Goal: Find specific page/section: Find specific page/section

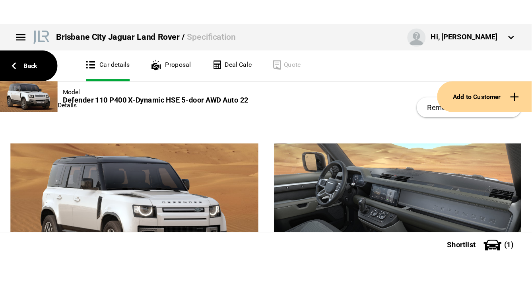
scroll to position [64, 0]
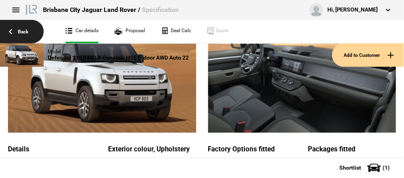
click at [22, 31] on link "Back" at bounding box center [22, 31] width 44 height 23
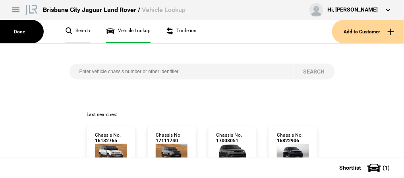
click at [78, 31] on link "Search" at bounding box center [78, 31] width 25 height 23
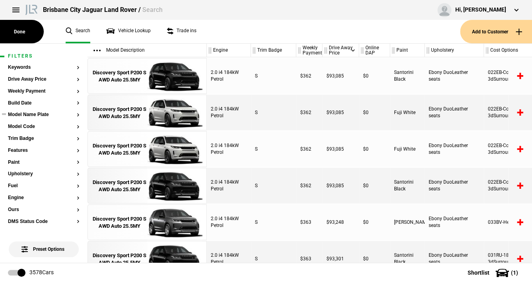
click at [43, 114] on button "Model Name Plate" at bounding box center [44, 115] width 72 height 6
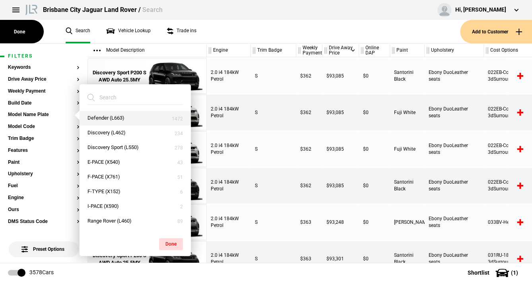
click at [105, 117] on button "Defender (L663)" at bounding box center [134, 118] width 111 height 15
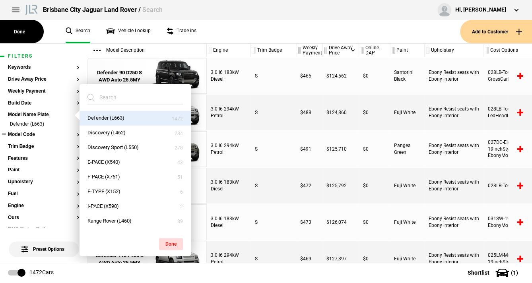
click at [46, 133] on button "Model Code" at bounding box center [44, 135] width 72 height 6
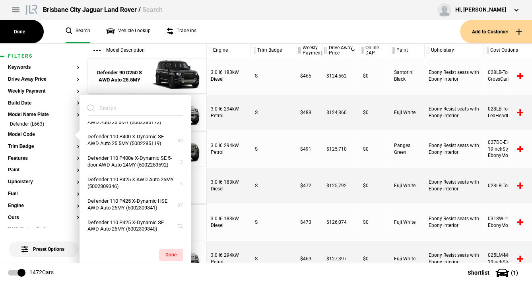
scroll to position [572, 0]
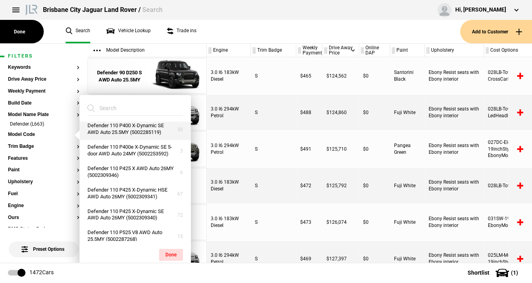
click at [122, 140] on button "Defender 110 P400 X-Dynamic SE AWD Auto 25.5MY (5002285119)" at bounding box center [134, 128] width 111 height 21
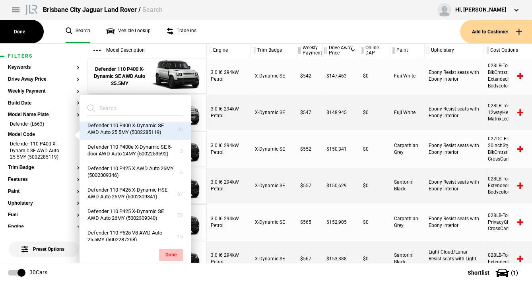
click at [175, 178] on button "Done" at bounding box center [171, 255] width 24 height 12
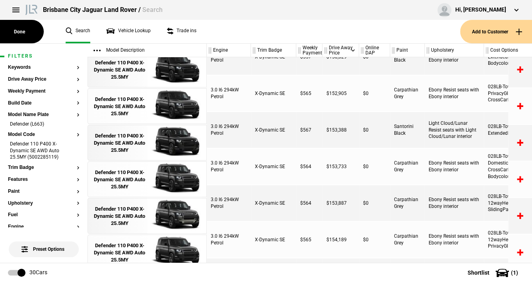
scroll to position [129, 0]
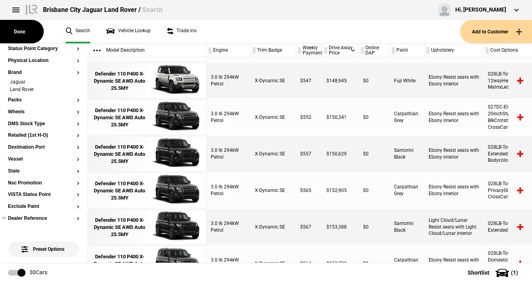
click at [35, 178] on button "Dealer Reference" at bounding box center [44, 219] width 72 height 6
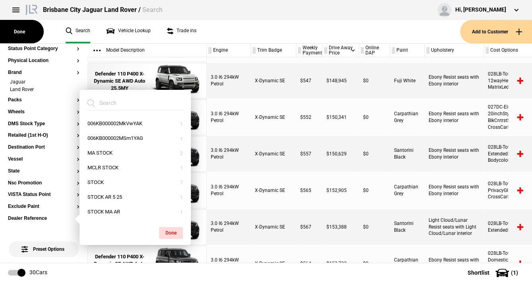
click at [38, 178] on div "Preset Options" at bounding box center [43, 257] width 87 height 60
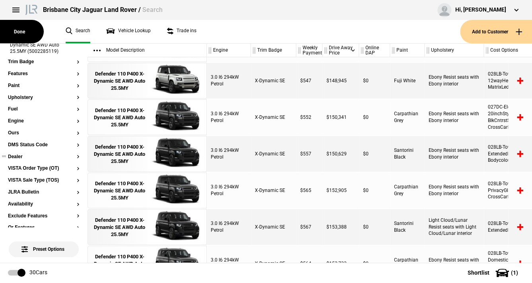
click at [73, 156] on button "Dealer" at bounding box center [44, 157] width 72 height 6
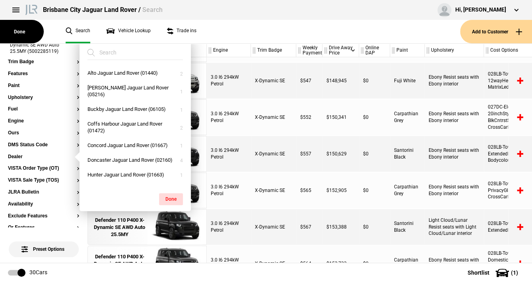
click at [113, 55] on input "search" at bounding box center [130, 52] width 86 height 14
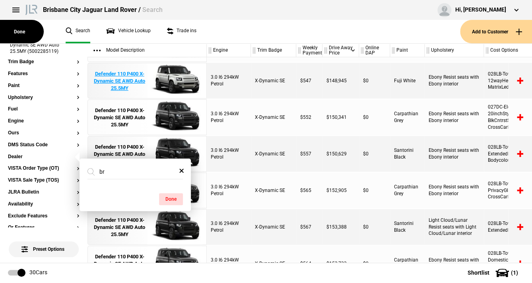
type input "b"
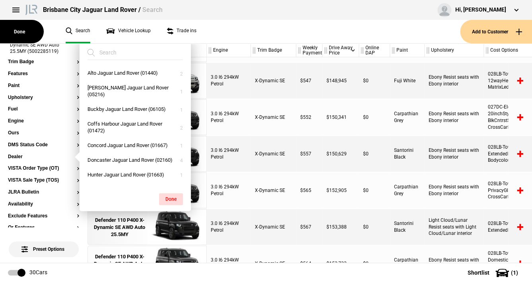
click at [224, 20] on ul "Search Vehicle Lookup Trade ins" at bounding box center [259, 31] width 402 height 23
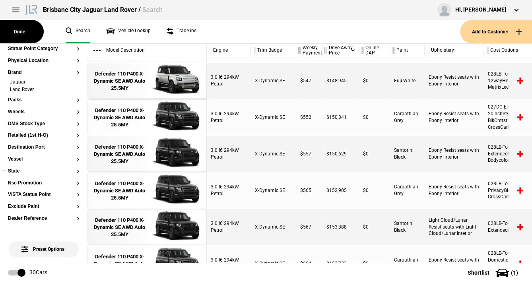
click at [15, 173] on button "State" at bounding box center [44, 171] width 72 height 6
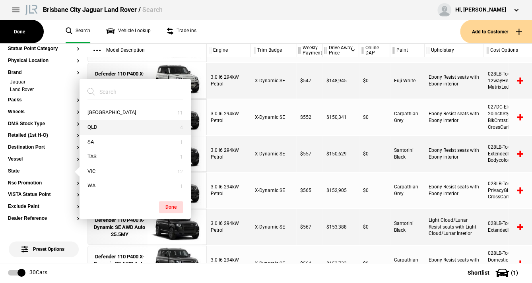
click at [95, 124] on button "QLD" at bounding box center [134, 127] width 111 height 15
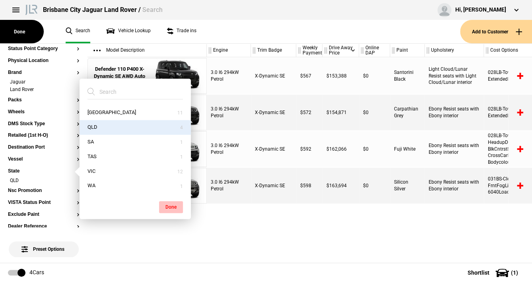
click at [170, 178] on button "Done" at bounding box center [171, 207] width 24 height 12
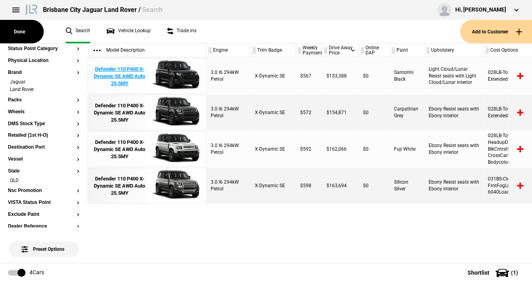
click at [125, 72] on div "Defender 110 P400 X-Dynamic SE AWD Auto 25.5MY" at bounding box center [119, 77] width 55 height 22
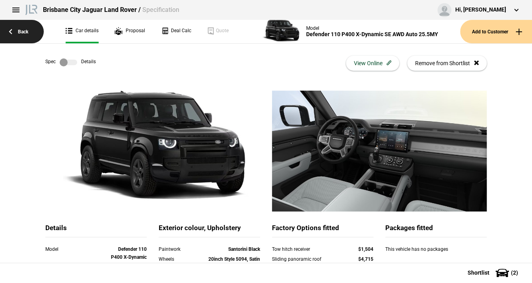
click at [18, 32] on link "Back" at bounding box center [22, 31] width 44 height 23
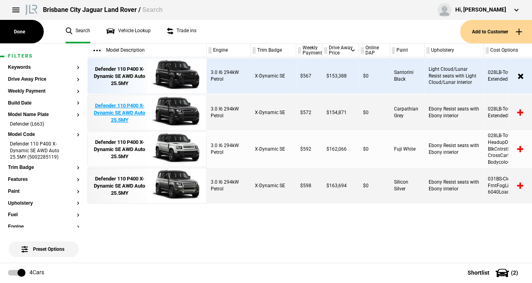
click at [114, 108] on div "Defender 110 P400 X-Dynamic SE AWD Auto 25.5MY" at bounding box center [119, 113] width 55 height 22
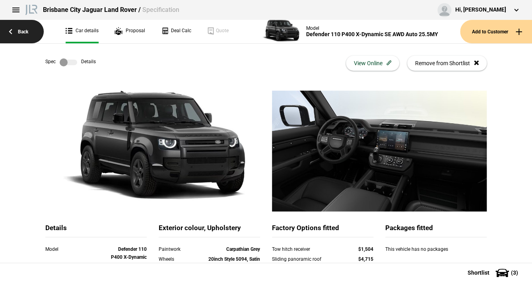
click at [24, 28] on link "Back" at bounding box center [22, 31] width 44 height 23
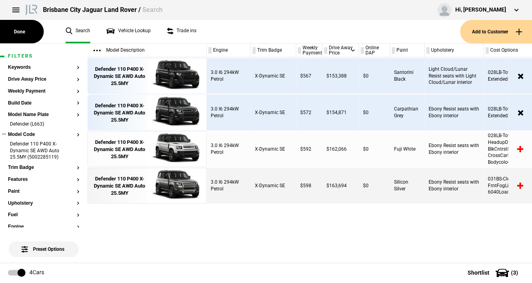
click at [72, 135] on button "Model Code" at bounding box center [44, 135] width 72 height 6
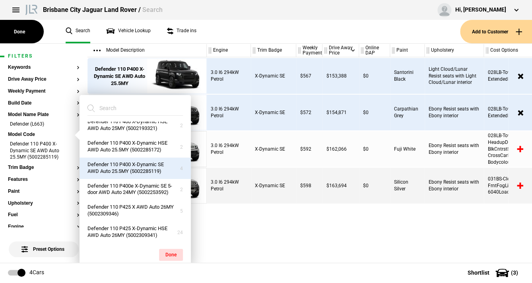
scroll to position [381, 0]
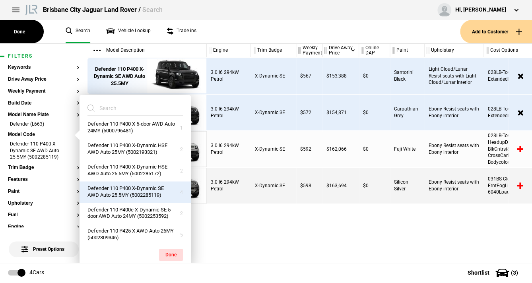
click at [288, 178] on div "3.0 I6 294kW Petrol X-Dynamic SE $567 $153,388 $0 Santorini Black Light Cloud/L…" at bounding box center [369, 159] width 325 height 205
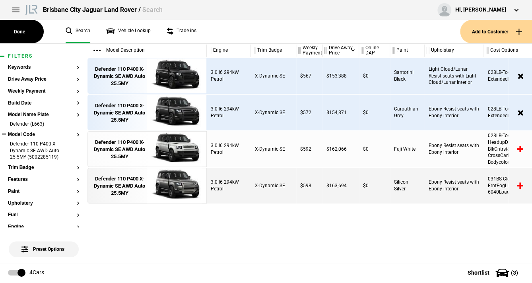
click at [74, 135] on button "Model Code" at bounding box center [44, 135] width 72 height 6
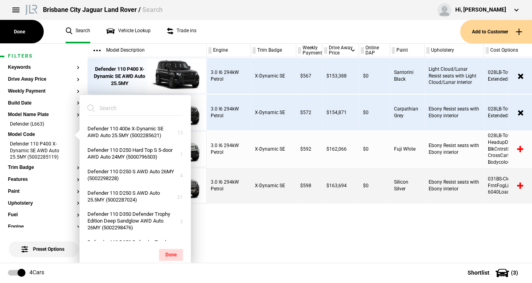
click at [262, 178] on div "3.0 I6 294kW Petrol X-Dynamic SE $567 $153,388 $0 Santorini Black Light Cloud/L…" at bounding box center [369, 159] width 325 height 205
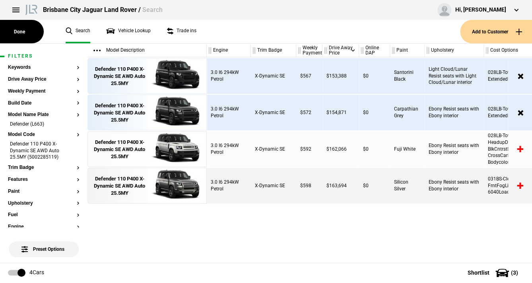
click at [82, 28] on link "Search" at bounding box center [78, 31] width 25 height 23
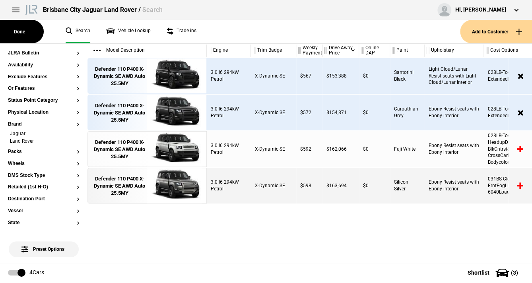
scroll to position [304, 0]
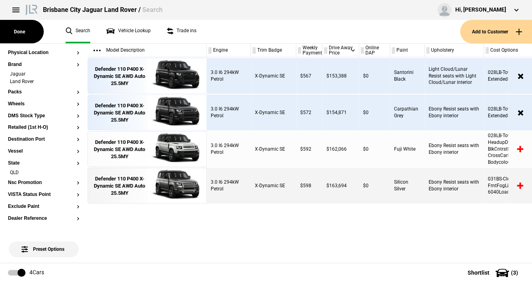
click at [30, 178] on span "Preset Options" at bounding box center [43, 243] width 41 height 15
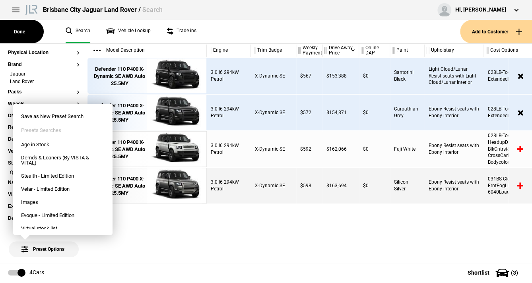
click at [178, 178] on div "Defender 110 P400 X-Dynamic SE AWD Auto 25.5MY Defender 110 P400 X-Dynamic SE A…" at bounding box center [146, 159] width 119 height 205
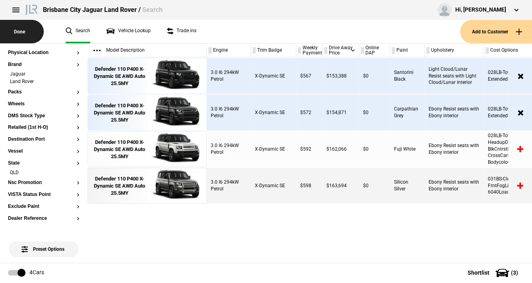
click at [19, 29] on button "Done" at bounding box center [22, 31] width 44 height 23
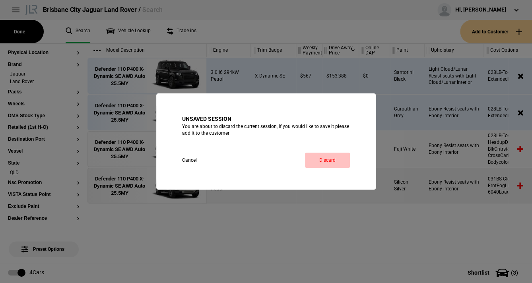
click at [326, 158] on button "Discard" at bounding box center [327, 160] width 45 height 15
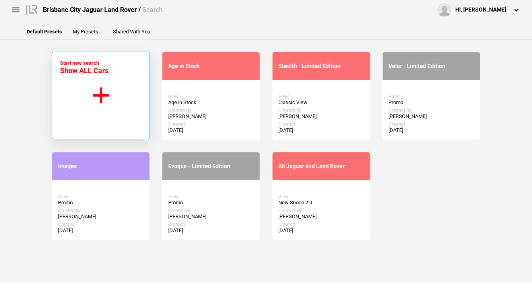
click at [97, 98] on button "Start new search Show ALL Cars" at bounding box center [101, 95] width 98 height 87
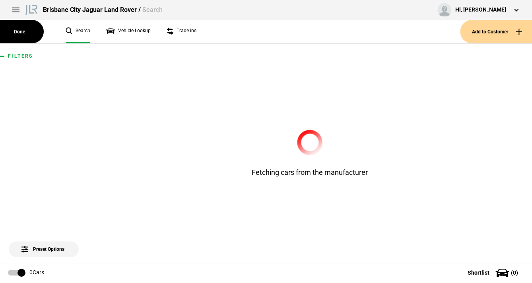
click at [75, 27] on link "Search" at bounding box center [78, 31] width 25 height 23
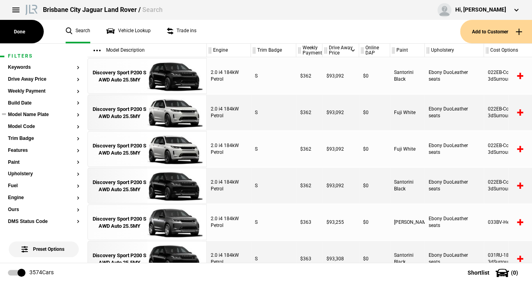
click at [32, 118] on section "Model Name Plate" at bounding box center [44, 118] width 72 height 12
click at [73, 114] on button "Model Name Plate" at bounding box center [44, 115] width 72 height 6
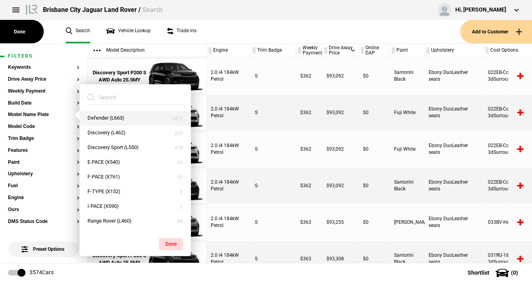
click at [93, 116] on button "Defender (L663)" at bounding box center [134, 118] width 111 height 15
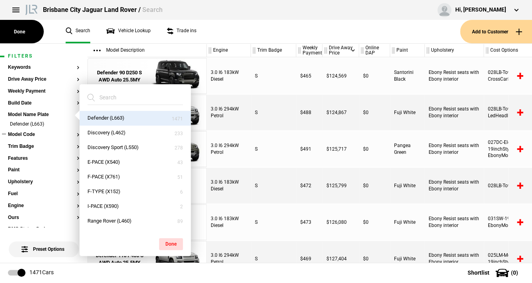
click at [54, 134] on button "Model Code" at bounding box center [44, 135] width 72 height 6
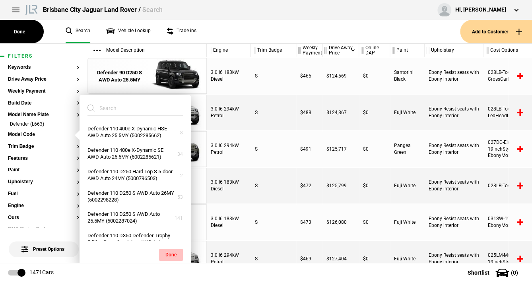
click at [166, 254] on button "Done" at bounding box center [171, 255] width 24 height 12
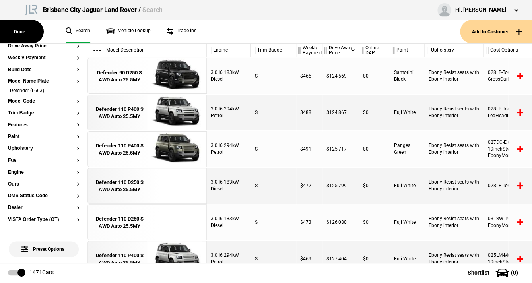
scroll to position [38, 0]
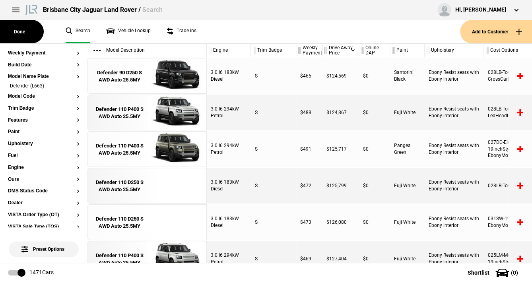
click at [75, 179] on article "Filters Keywords Drive Away Price Weekly Payment Build Date Model Name Plate De…" at bounding box center [43, 235] width 87 height 459
click at [72, 178] on button "Ours" at bounding box center [44, 180] width 72 height 6
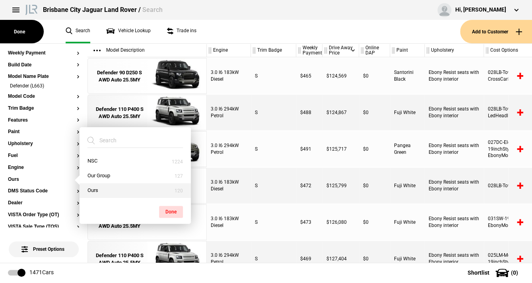
click at [90, 190] on button "Ours" at bounding box center [134, 190] width 111 height 15
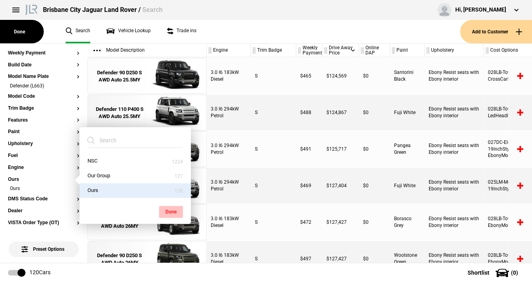
click at [172, 209] on button "Done" at bounding box center [171, 212] width 24 height 12
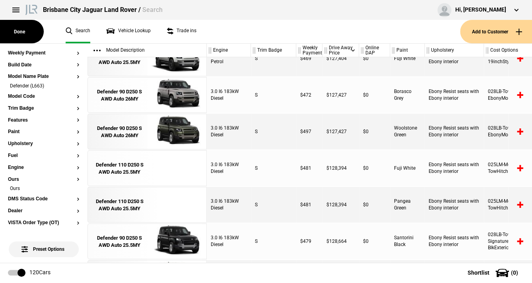
scroll to position [147, 0]
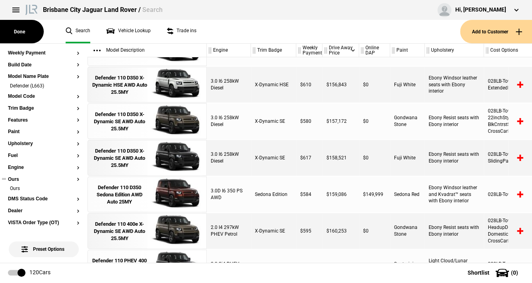
click at [73, 179] on button "Ours" at bounding box center [44, 180] width 72 height 6
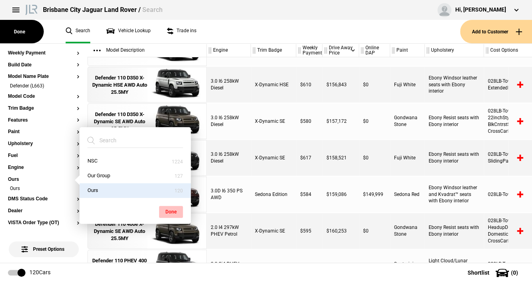
click at [173, 211] on button "Done" at bounding box center [171, 212] width 24 height 12
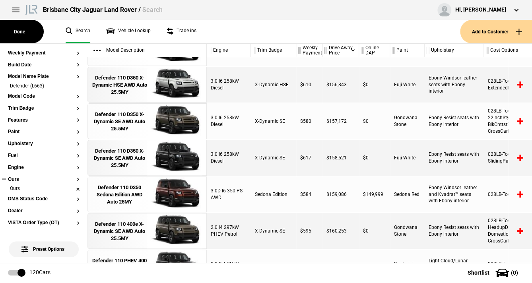
click at [73, 188] on li "Ours" at bounding box center [44, 189] width 72 height 8
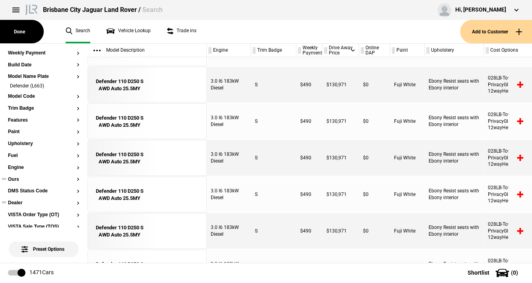
click at [73, 203] on button "Dealer" at bounding box center [44, 203] width 72 height 6
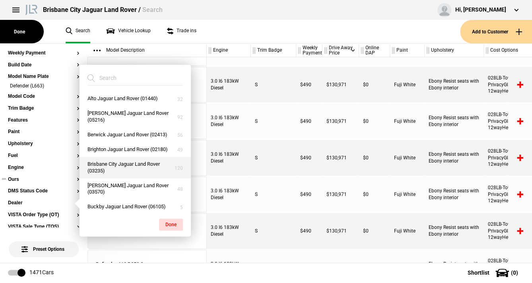
click at [110, 169] on button "Brisbane City Jaguar Land Rover (03235)" at bounding box center [134, 167] width 111 height 21
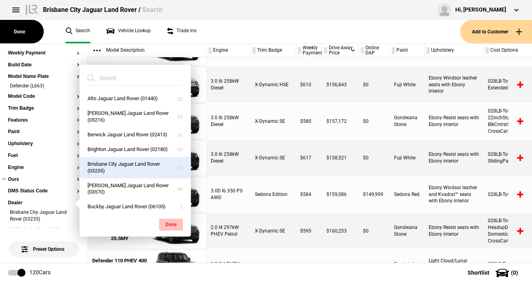
click at [172, 223] on button "Done" at bounding box center [171, 225] width 24 height 12
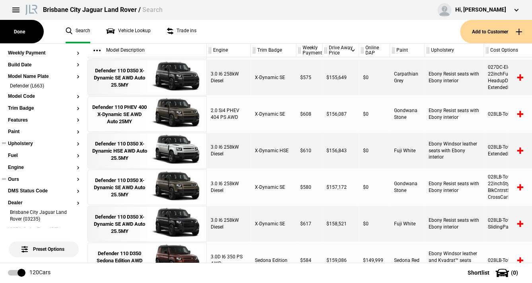
click at [27, 143] on button "Upholstery" at bounding box center [44, 144] width 72 height 6
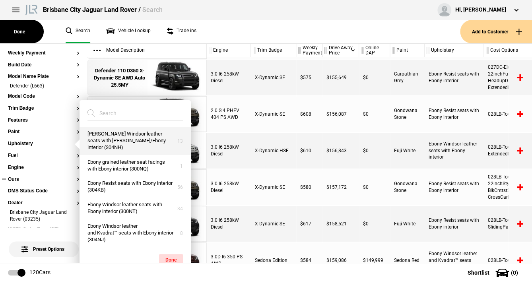
click at [174, 137] on button "Caraway Windsor leather seats with Caraway/Ebony interior (304NH)" at bounding box center [134, 141] width 111 height 28
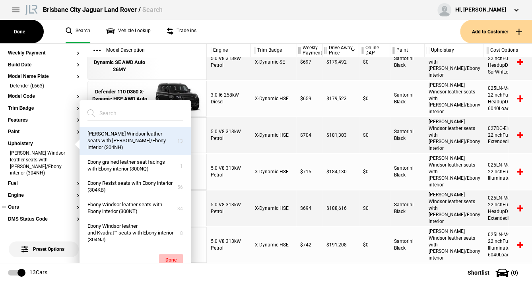
click at [170, 255] on button "Done" at bounding box center [171, 260] width 24 height 12
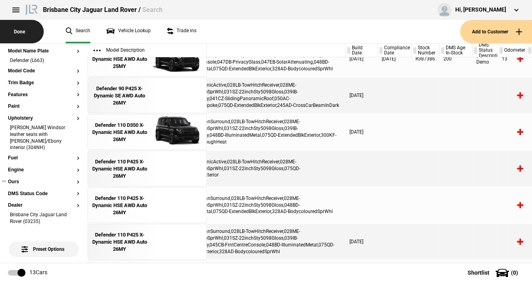
click at [12, 28] on button "Done" at bounding box center [22, 31] width 44 height 23
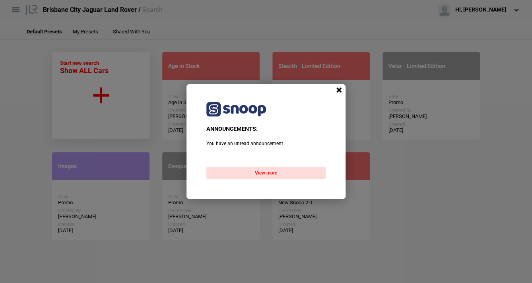
click at [341, 89] on span at bounding box center [339, 90] width 12 height 12
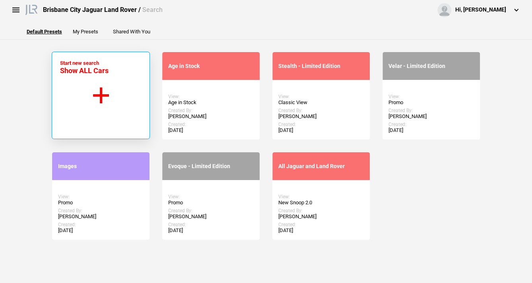
click at [93, 94] on button "Start new search Show ALL Cars" at bounding box center [101, 95] width 98 height 87
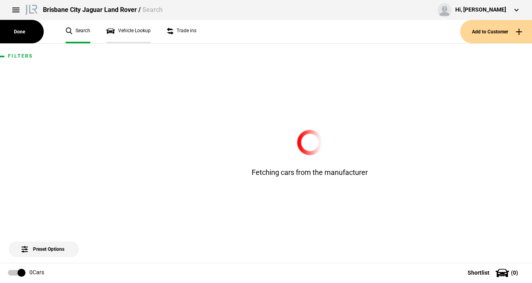
click at [138, 32] on link "Vehicle Lookup" at bounding box center [128, 31] width 45 height 23
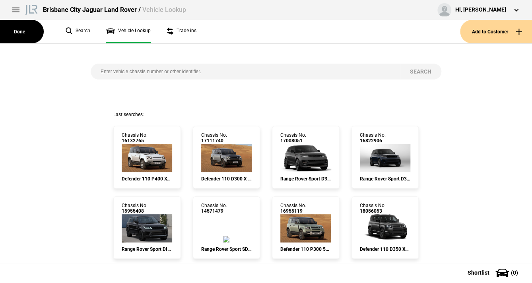
click at [116, 75] on input "search" at bounding box center [245, 72] width 309 height 16
paste input "18011206"
type input "18011206"
click at [413, 71] on button "Search" at bounding box center [420, 72] width 41 height 16
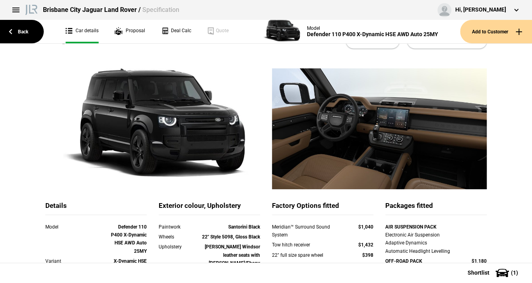
scroll to position [32, 0]
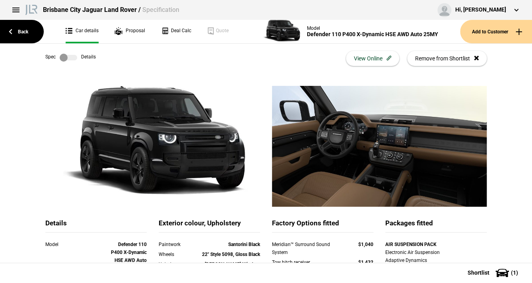
scroll to position [0, 0]
